Goal: Find specific fact: Find specific fact

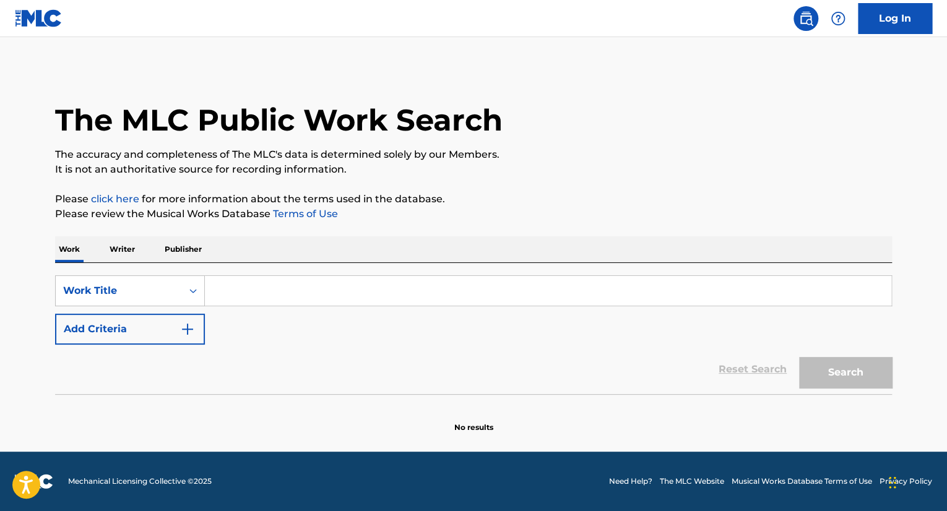
click at [272, 288] on input "Search Form" at bounding box center [548, 291] width 687 height 30
paste input "top diesel"
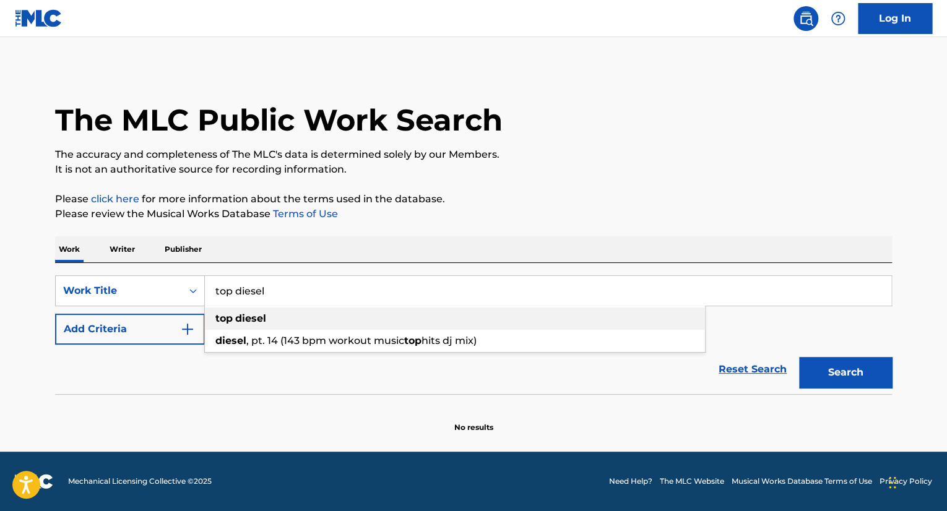
type input "top diesel"
click at [268, 319] on div "top diesel" at bounding box center [455, 319] width 500 height 22
click at [842, 369] on button "Search" at bounding box center [845, 372] width 93 height 31
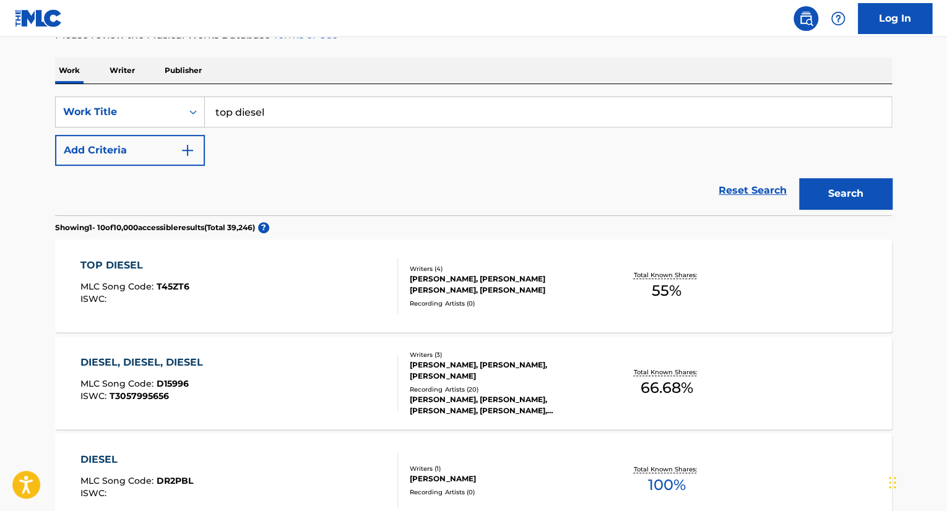
scroll to position [186, 0]
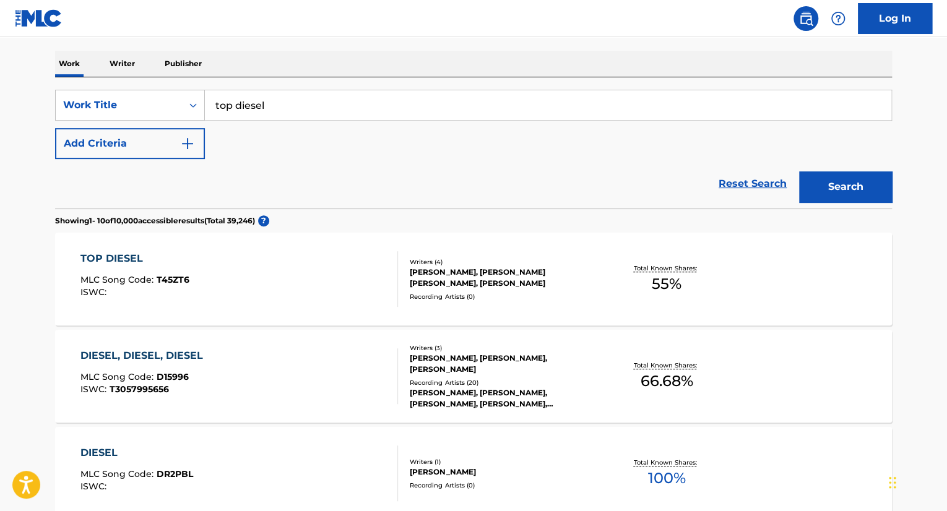
click at [576, 267] on div "[PERSON_NAME], [PERSON_NAME] [PERSON_NAME], [PERSON_NAME]" at bounding box center [503, 278] width 187 height 22
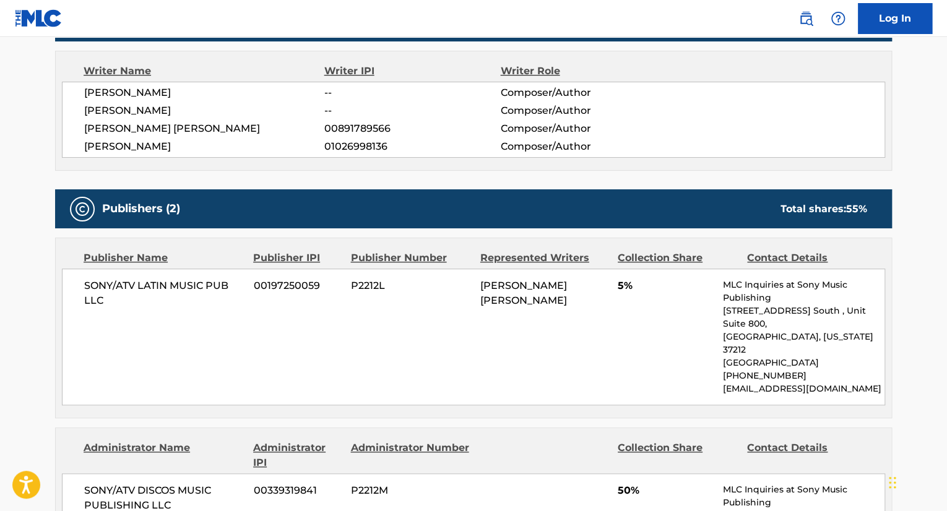
scroll to position [425, 0]
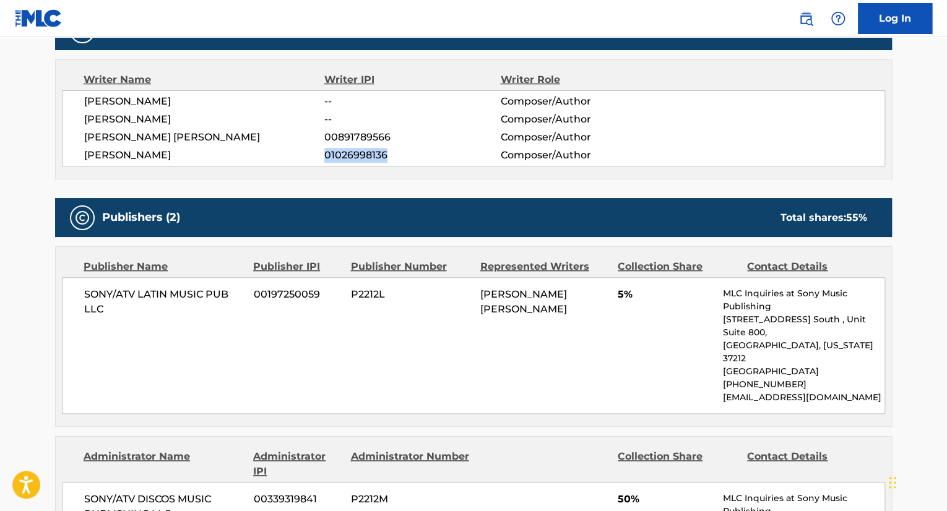
drag, startPoint x: 395, startPoint y: 155, endPoint x: 324, endPoint y: 157, distance: 70.6
click at [324, 157] on span "01026998136" at bounding box center [412, 155] width 176 height 15
copy span "01026998136"
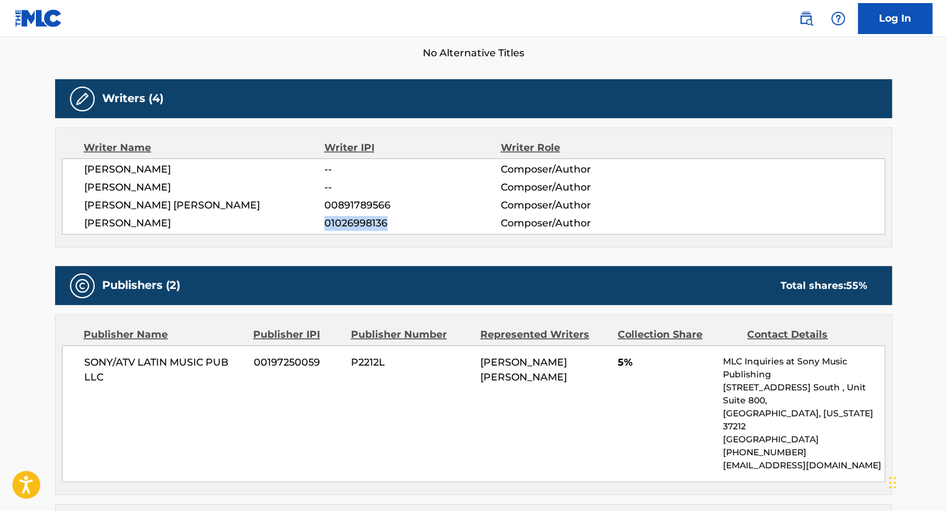
scroll to position [363, 0]
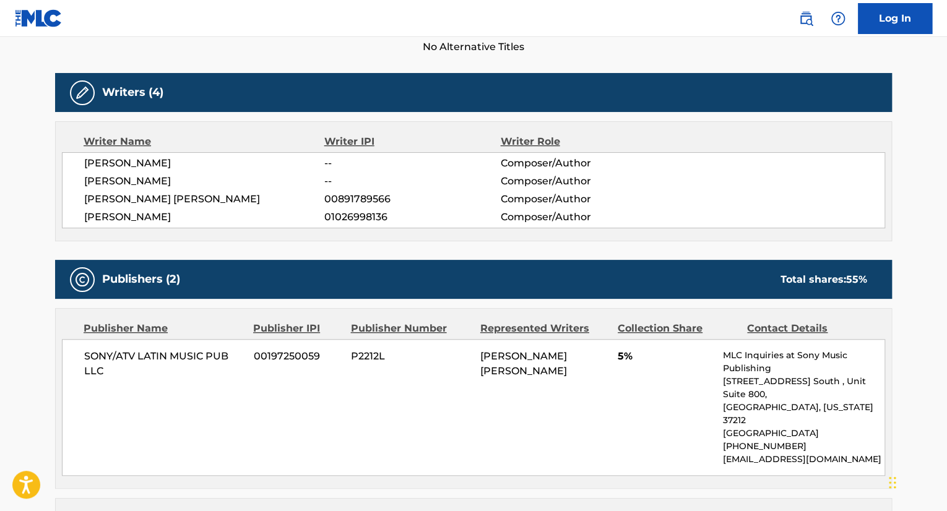
click at [728, 186] on div "[PERSON_NAME] -- Composer/Author" at bounding box center [484, 181] width 801 height 15
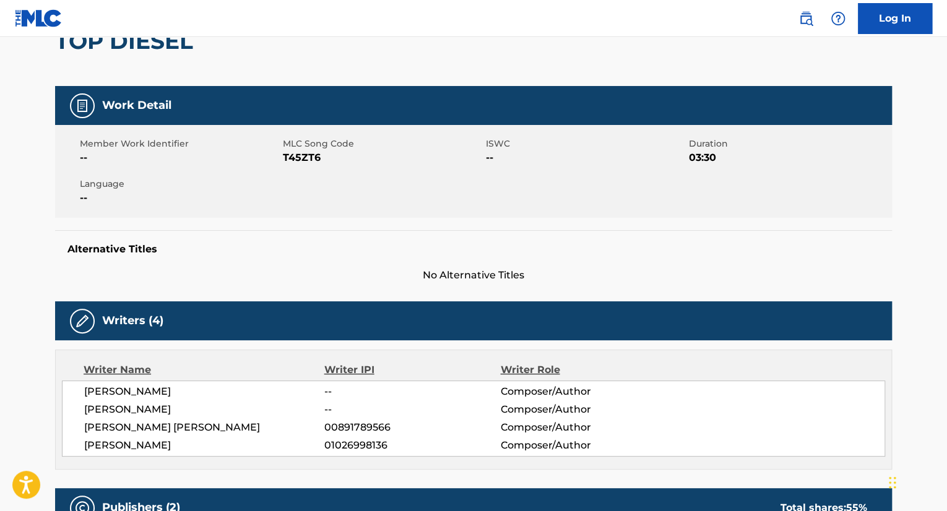
scroll to position [0, 0]
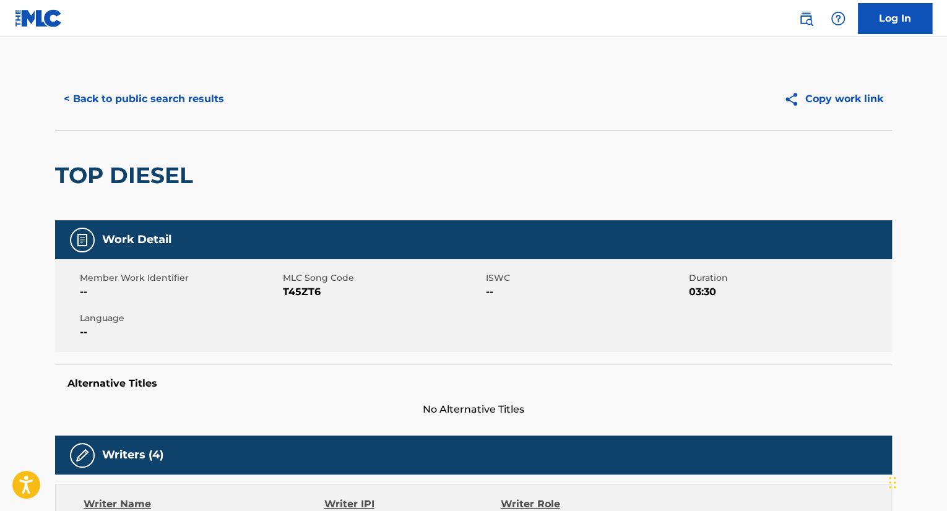
click at [880, 250] on div "Work Detail" at bounding box center [473, 239] width 837 height 39
